Goal: Navigation & Orientation: Go to known website

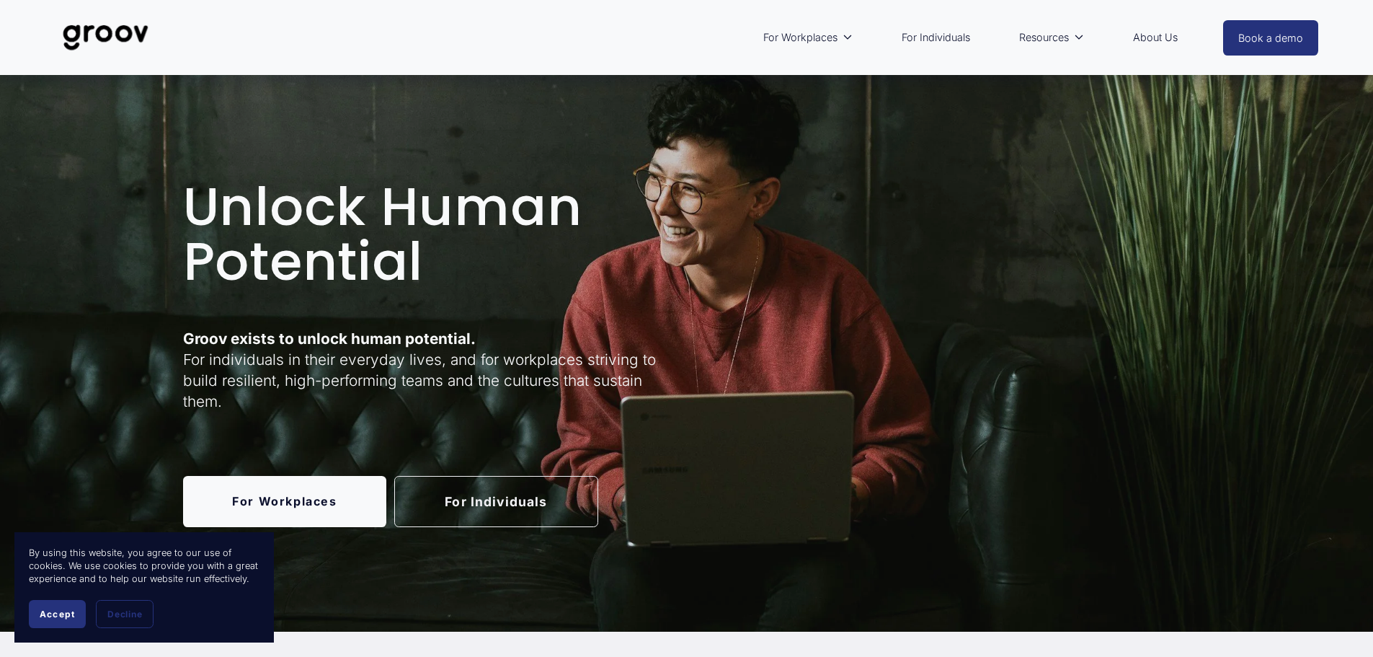
click at [520, 495] on link "For Individuals" at bounding box center [496, 501] width 204 height 51
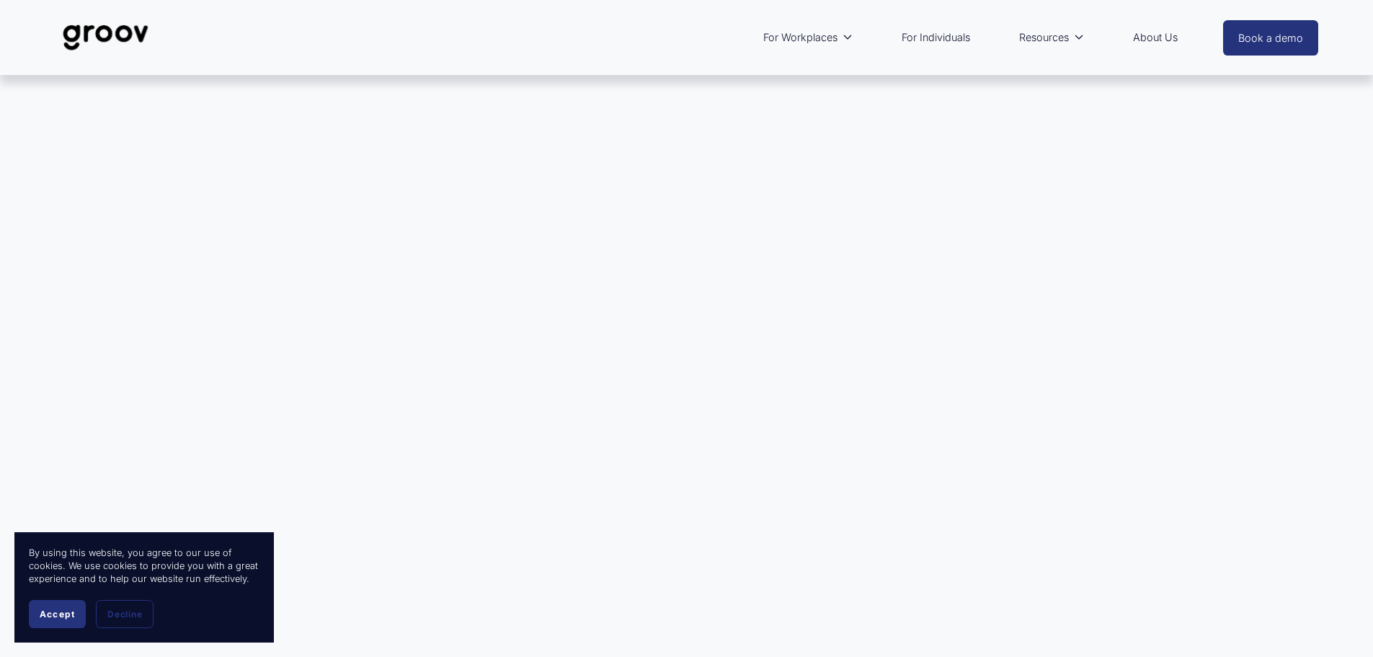
click at [63, 613] on span "Accept" at bounding box center [57, 613] width 35 height 11
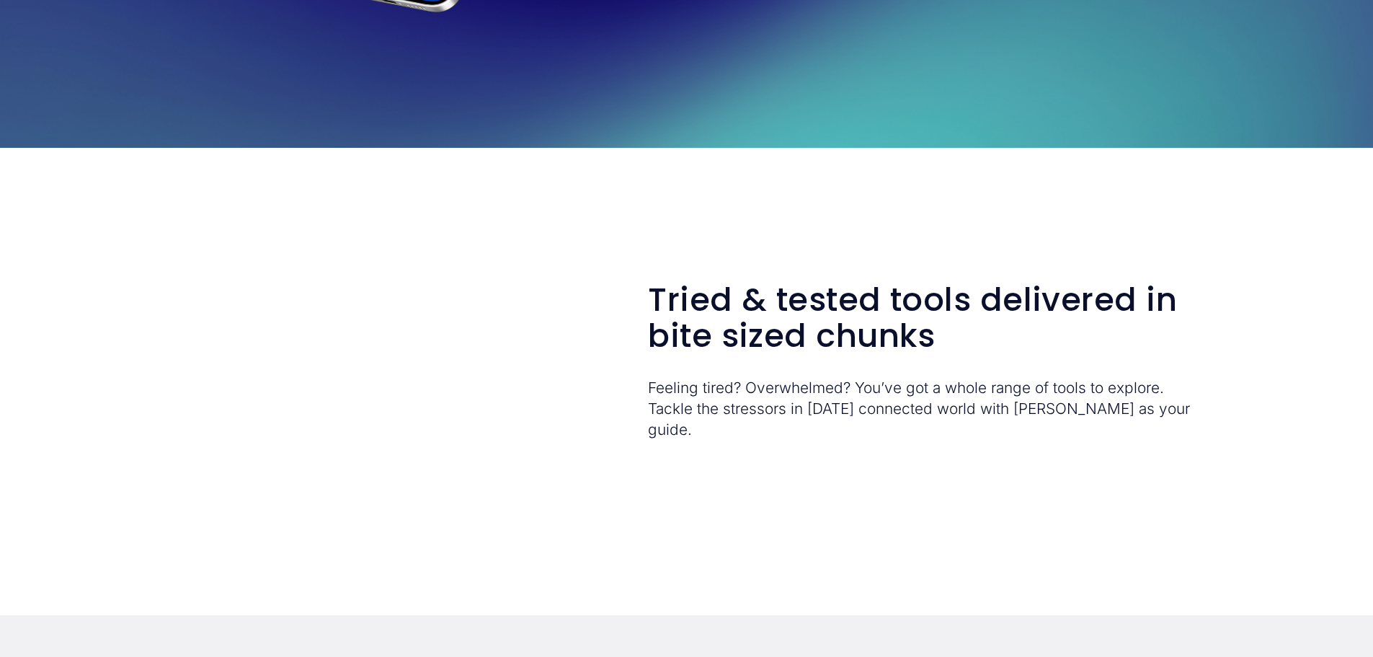
scroll to position [2090, 0]
